Goal: Find specific page/section: Find specific page/section

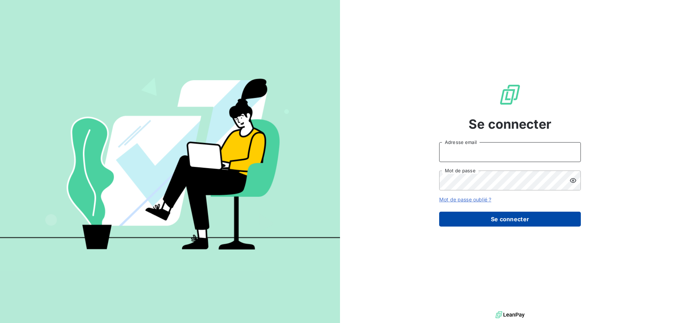
type input "[EMAIL_ADDRESS][PERSON_NAME][DOMAIN_NAME]"
click at [524, 216] on button "Se connecter" at bounding box center [510, 218] width 142 height 15
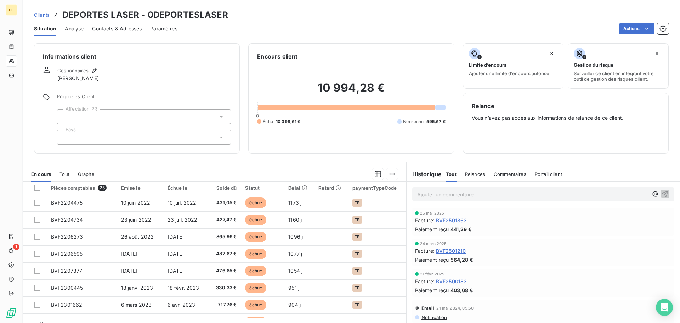
click at [45, 15] on span "Clients" at bounding box center [42, 15] width 16 height 6
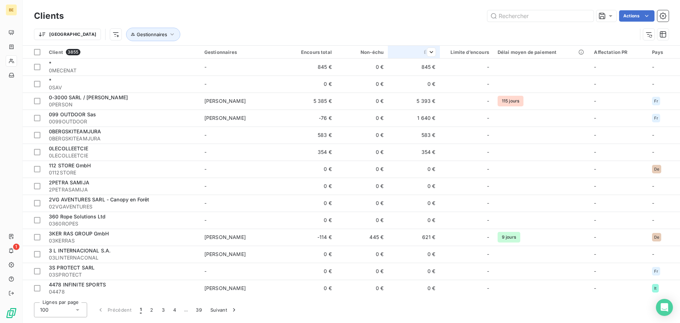
click at [421, 48] on div at bounding box center [428, 52] width 14 height 8
drag, startPoint x: 413, startPoint y: 67, endPoint x: 414, endPoint y: 81, distance: 13.8
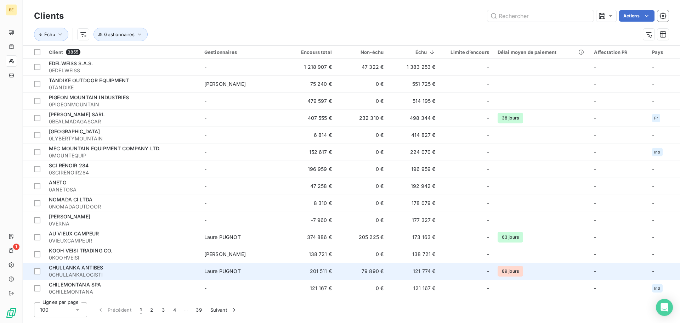
scroll to position [71, 0]
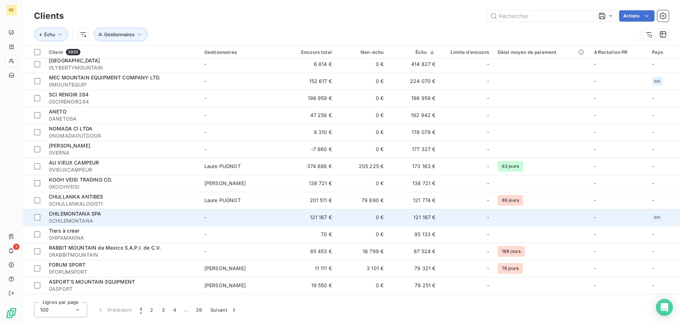
click at [86, 216] on span "CHILEMONTANA SPA" at bounding box center [75, 213] width 52 height 6
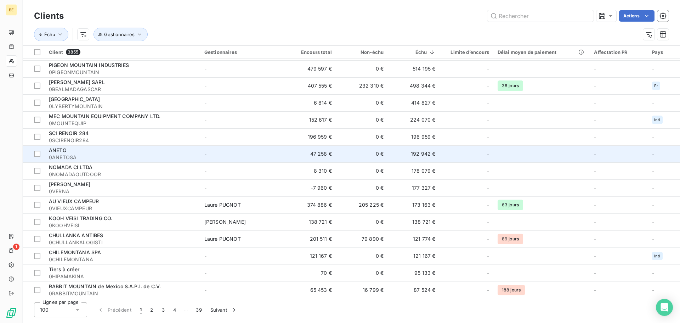
scroll to position [35, 0]
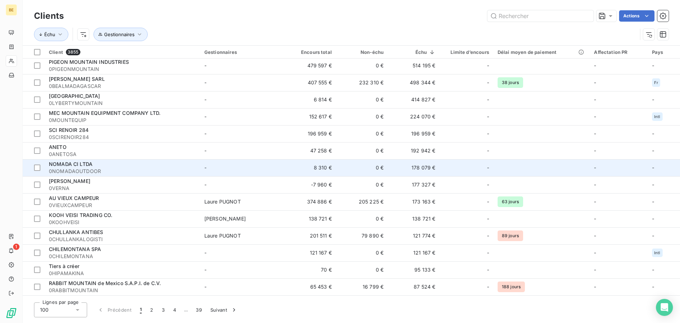
click at [93, 163] on div "NOMADA CI LTDA" at bounding box center [122, 163] width 147 height 7
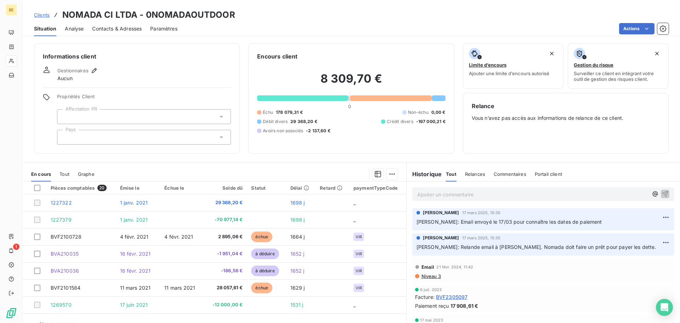
scroll to position [35, 0]
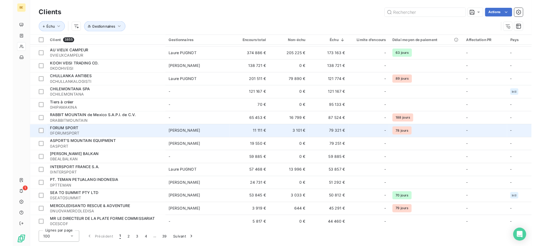
scroll to position [177, 0]
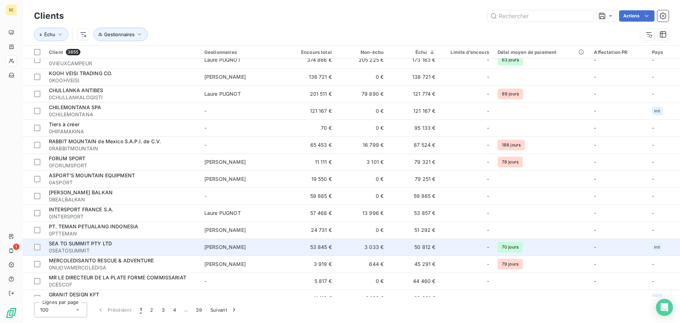
click at [107, 242] on span "SEA TO SUMMIT PTY LTD" at bounding box center [80, 243] width 63 height 6
